Goal: Information Seeking & Learning: Learn about a topic

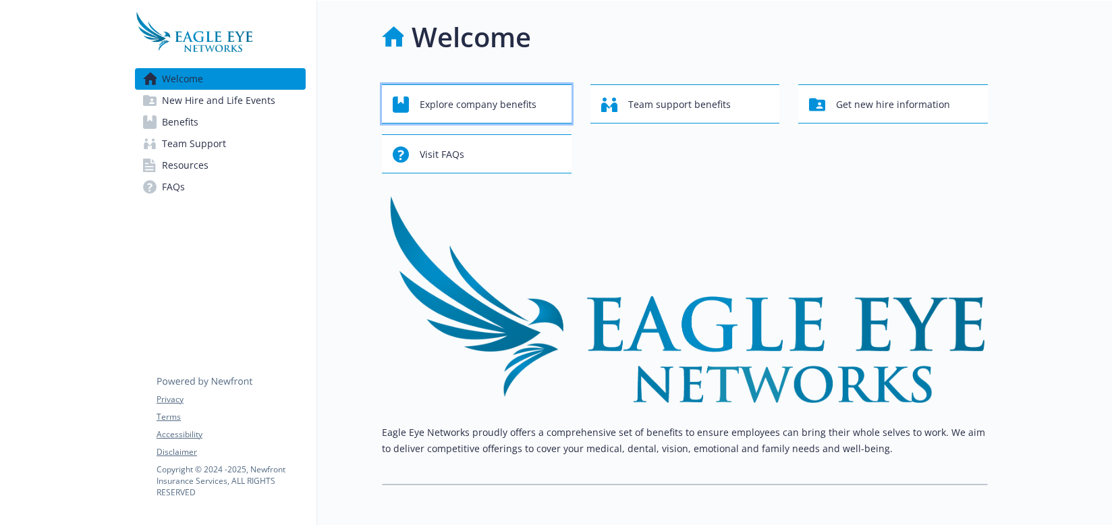
click at [495, 108] on span "Explore company benefits" at bounding box center [478, 105] width 117 height 26
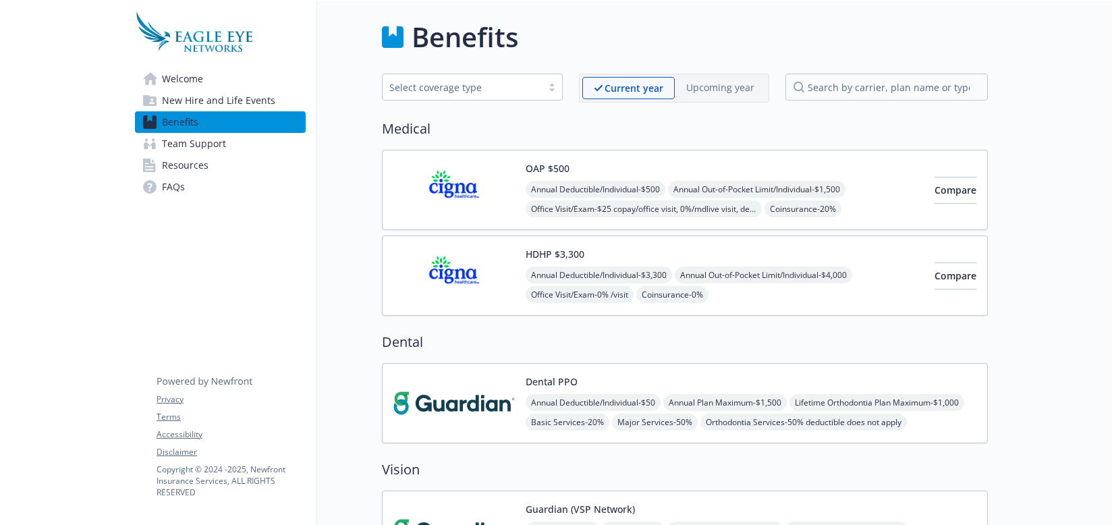
click at [189, 45] on img at bounding box center [194, 31] width 118 height 40
